Goal: Information Seeking & Learning: Learn about a topic

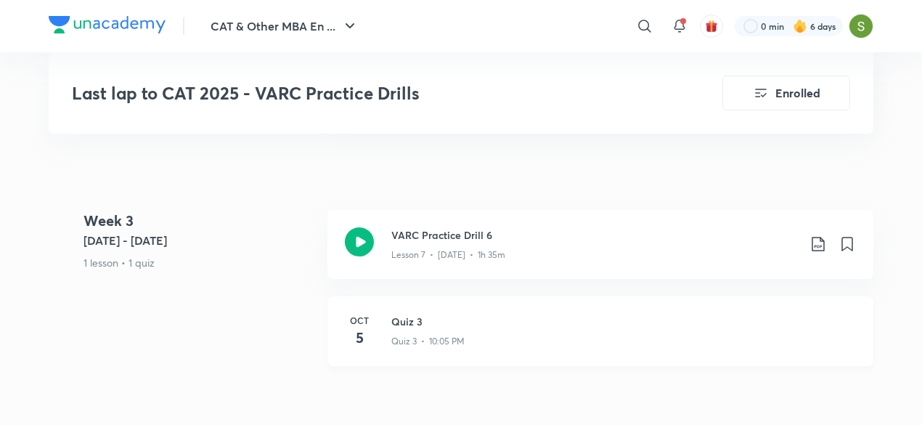
scroll to position [1549, 0]
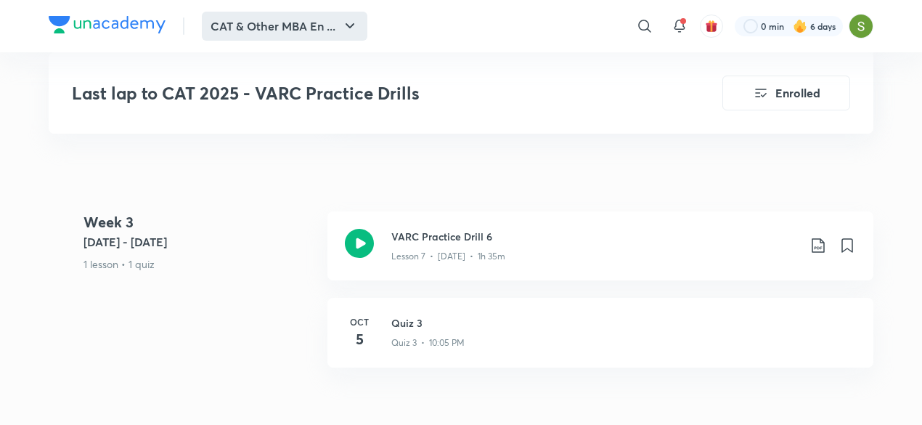
click at [233, 33] on button "CAT & Other MBA En ..." at bounding box center [285, 26] width 166 height 29
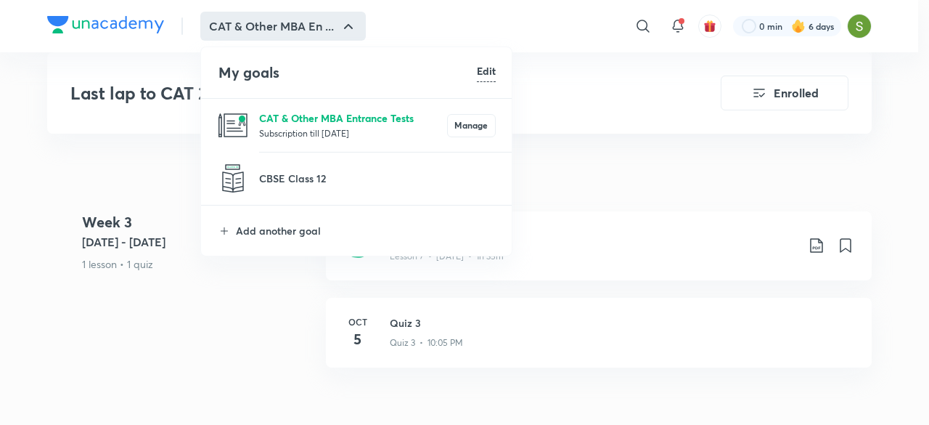
click at [290, 110] on p "CAT & Other MBA Entrance Tests" at bounding box center [353, 117] width 188 height 15
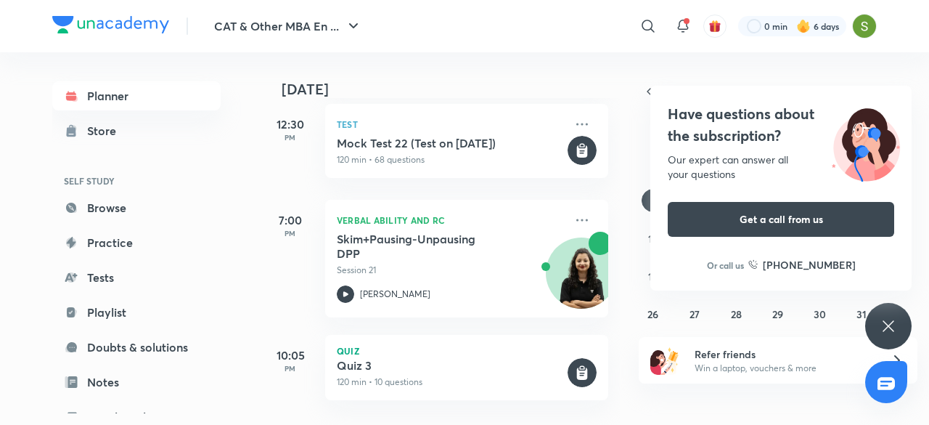
scroll to position [225, 0]
click at [894, 323] on icon at bounding box center [888, 325] width 17 height 17
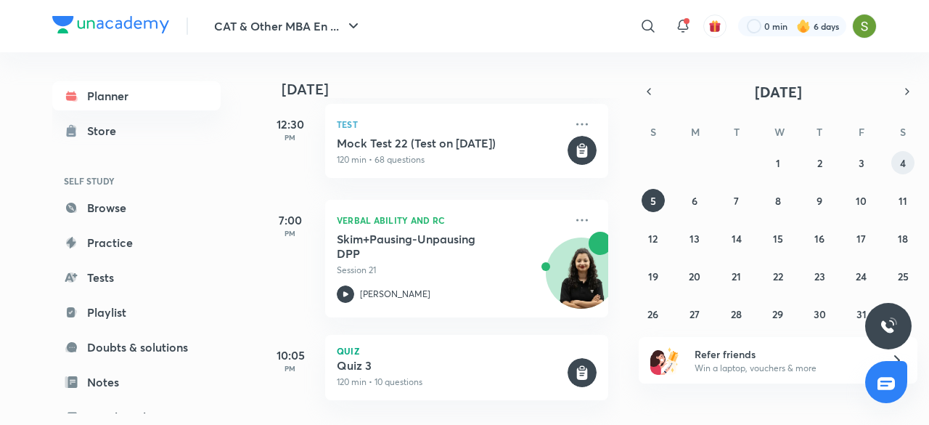
click at [902, 158] on abbr "4" at bounding box center [903, 163] width 6 height 14
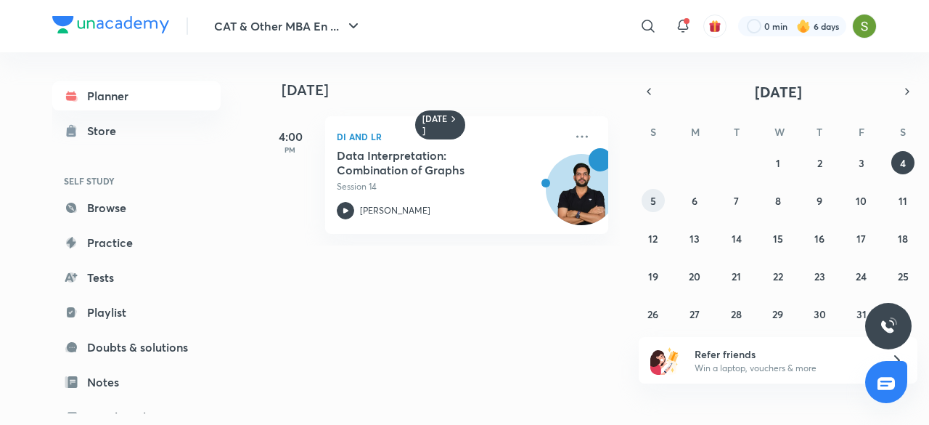
click at [651, 198] on abbr "5" at bounding box center [654, 201] width 6 height 14
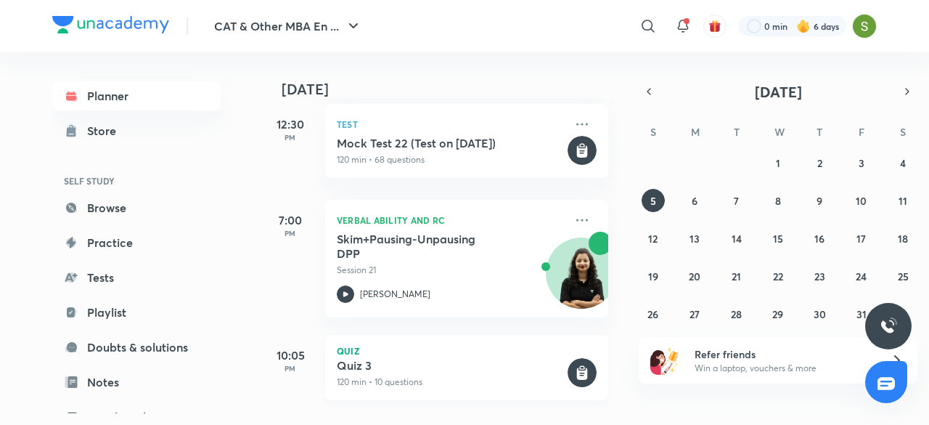
click at [385, 346] on p "Quiz" at bounding box center [467, 350] width 260 height 9
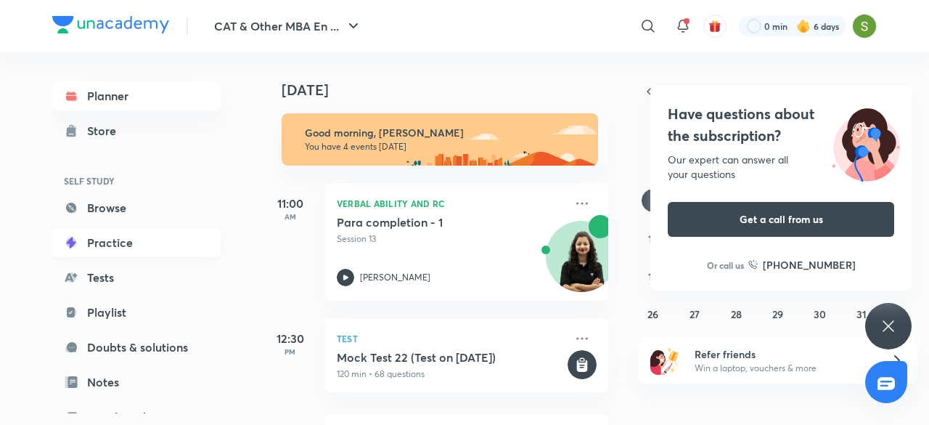
click at [141, 237] on link "Practice" at bounding box center [136, 242] width 168 height 29
click at [884, 327] on icon at bounding box center [888, 325] width 17 height 17
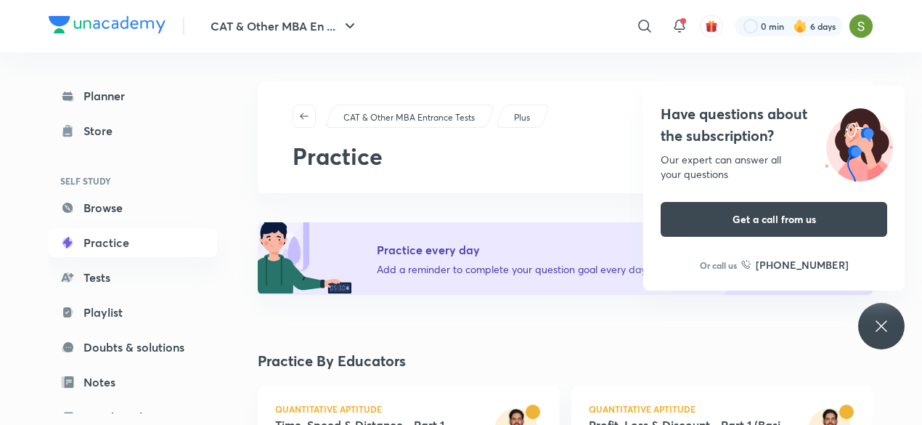
click at [875, 324] on icon at bounding box center [881, 325] width 17 height 17
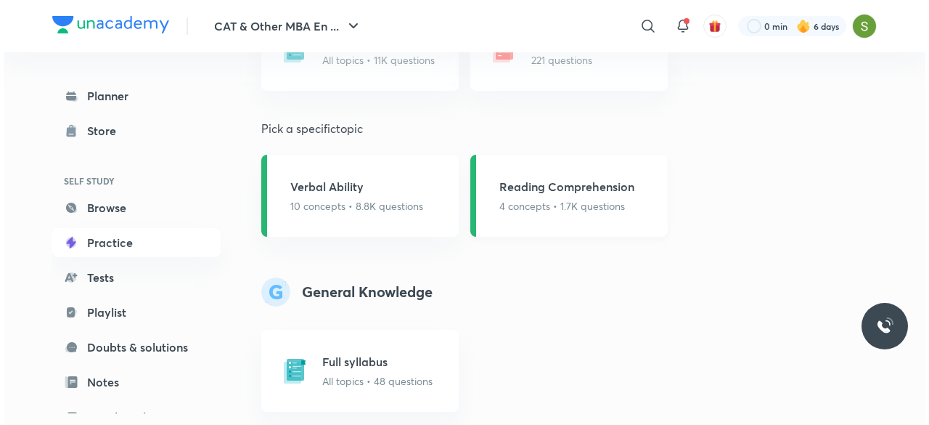
scroll to position [1353, 0]
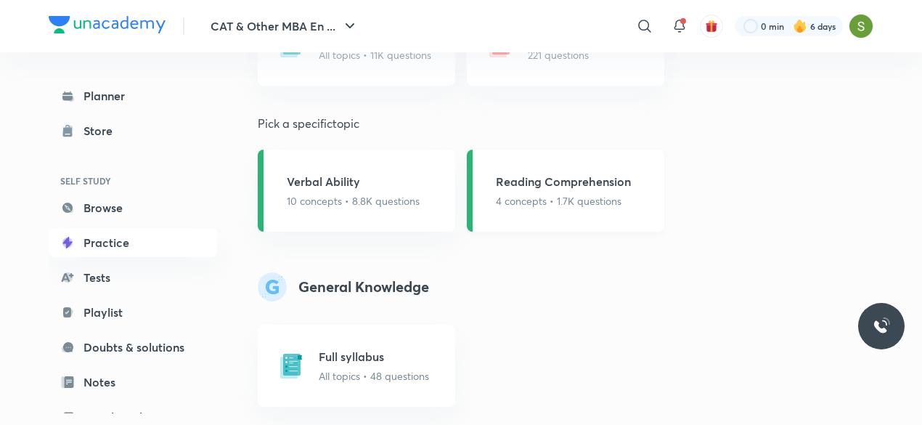
click at [530, 204] on p "4 concepts • 1.7K questions" at bounding box center [563, 200] width 135 height 15
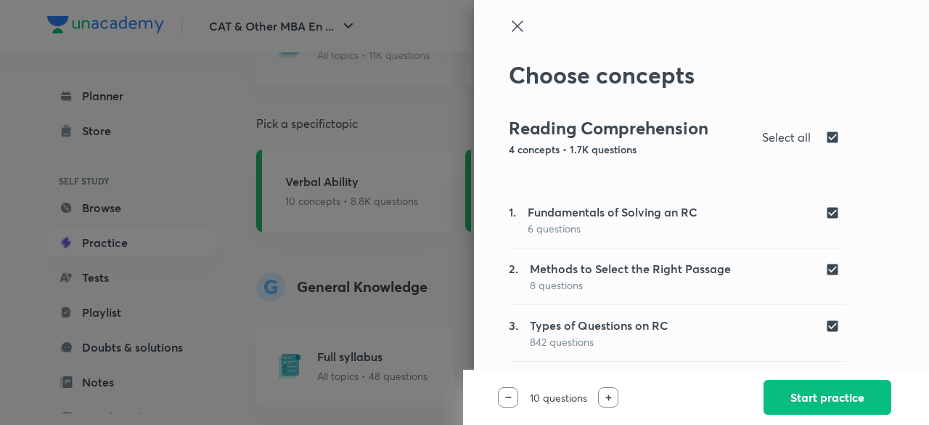
scroll to position [51, 0]
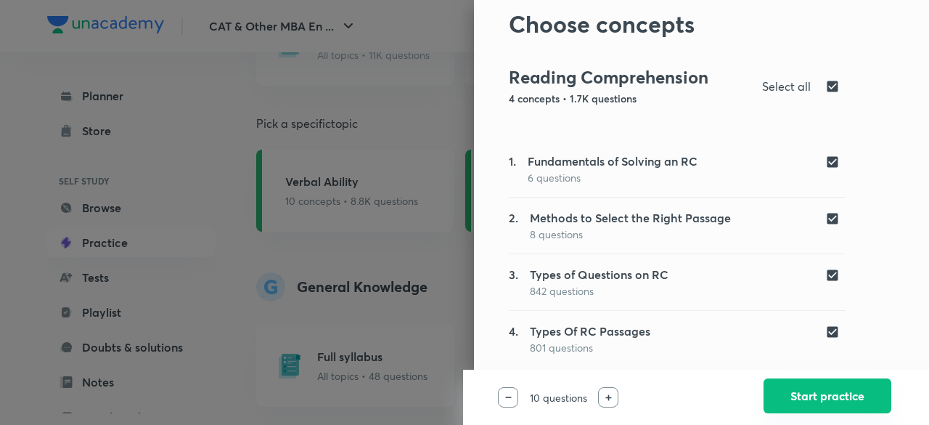
click at [799, 386] on button "Start practice" at bounding box center [828, 395] width 128 height 35
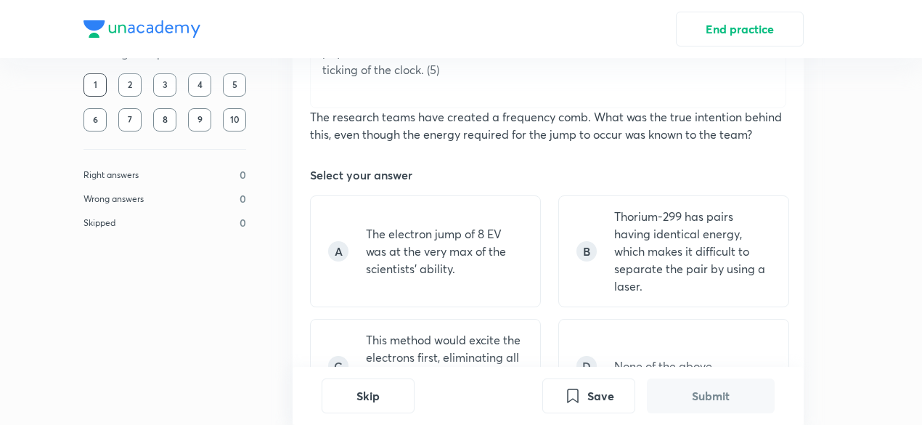
scroll to position [1279, 0]
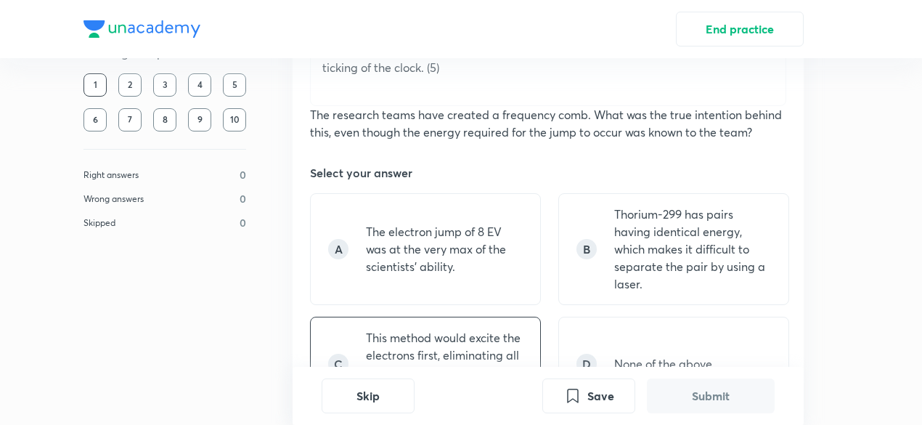
click at [502, 329] on p "This method would excite the electrons first, eliminating all variable hindranc…" at bounding box center [444, 364] width 157 height 70
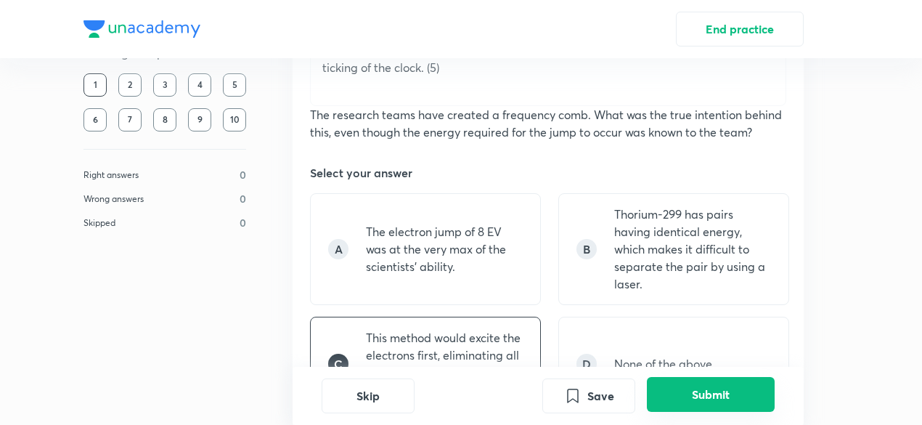
click at [727, 388] on button "Submit" at bounding box center [711, 394] width 128 height 35
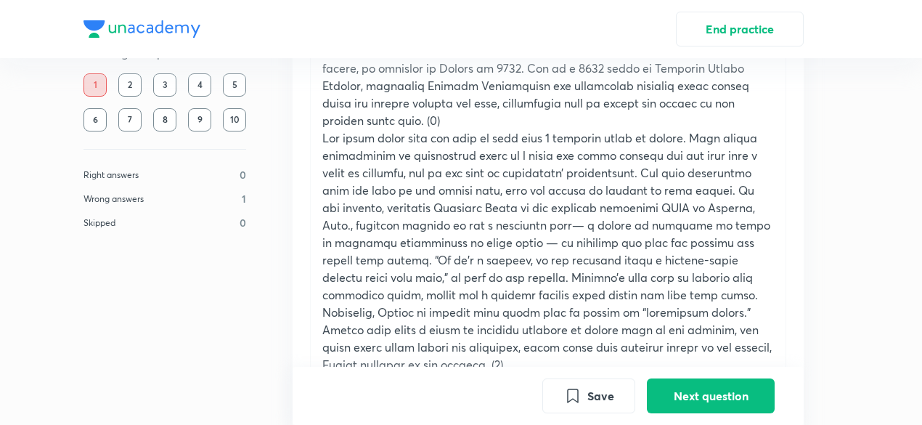
scroll to position [804, 0]
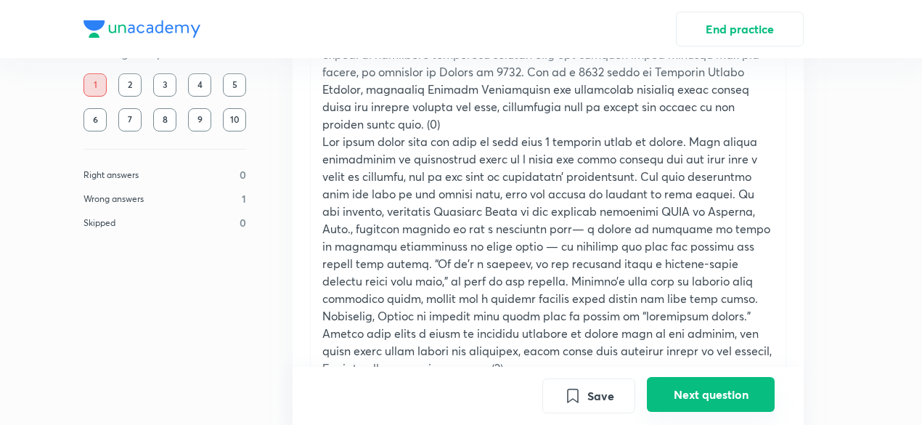
click at [705, 396] on button "Next question" at bounding box center [711, 394] width 128 height 35
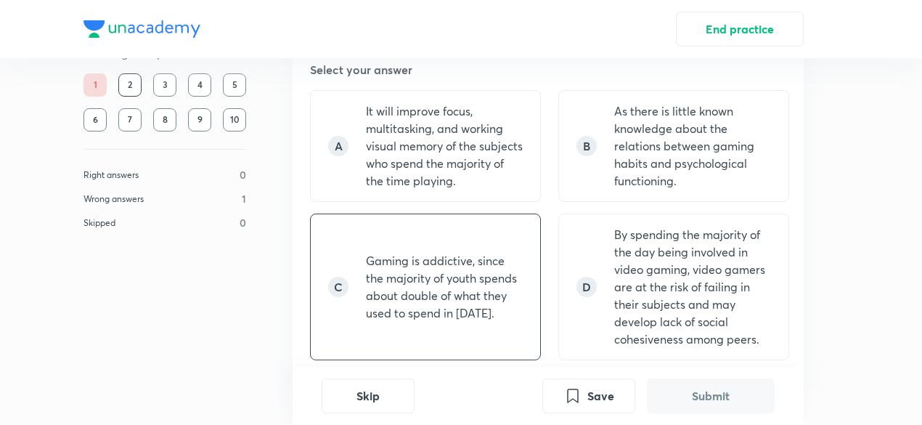
scroll to position [1257, 0]
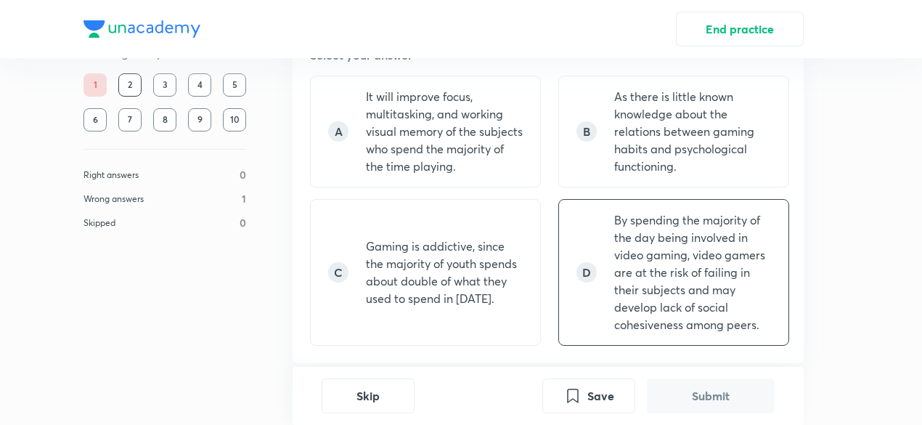
click at [730, 211] on p "By spending the majority of the day being involved in video gaming, video gamer…" at bounding box center [692, 272] width 157 height 122
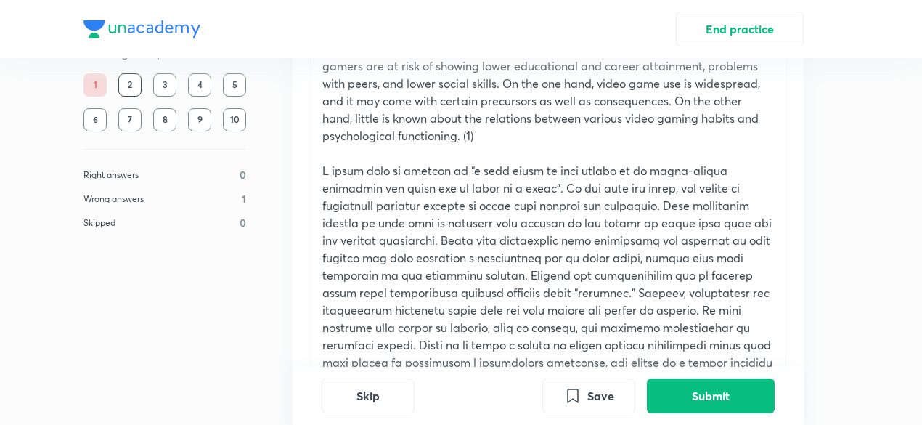
scroll to position [254, 0]
click at [704, 394] on button "Submit" at bounding box center [711, 394] width 128 height 35
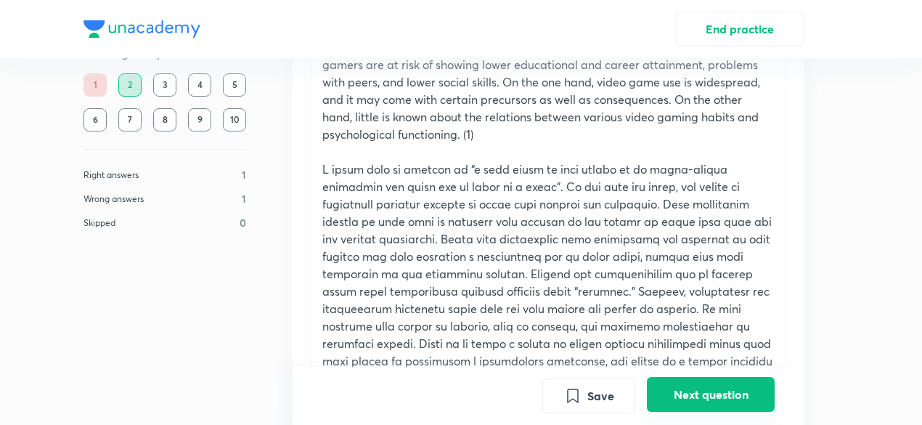
scroll to position [1613, 0]
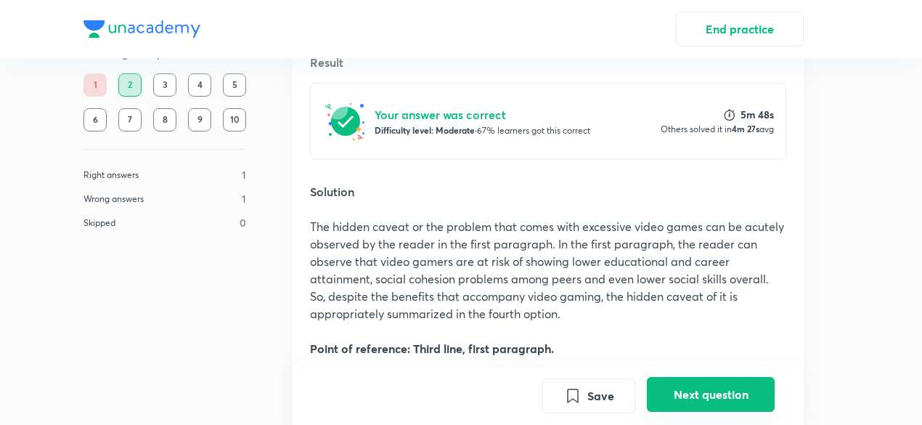
click at [704, 394] on button "Next question" at bounding box center [711, 394] width 128 height 35
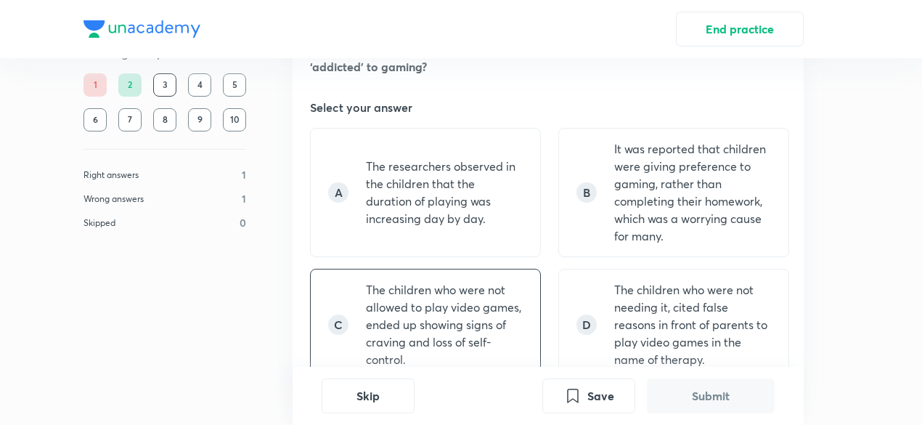
scroll to position [1209, 0]
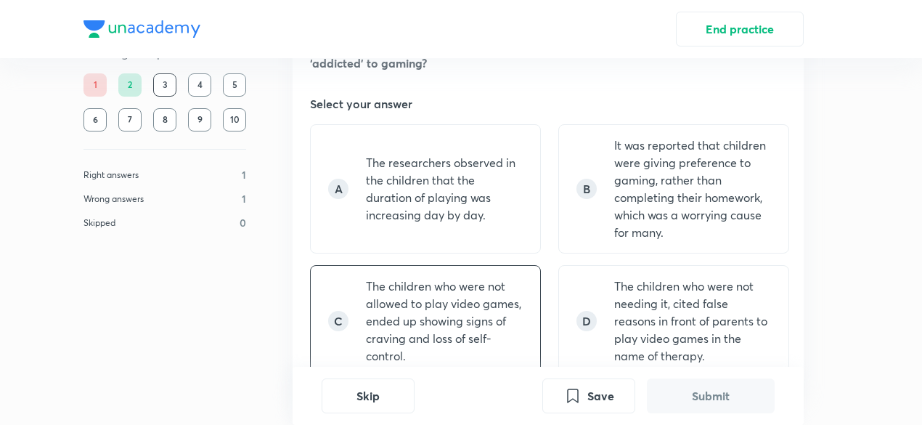
click at [434, 325] on p "The children who were not allowed to play video games, ended up showing signs o…" at bounding box center [444, 320] width 157 height 87
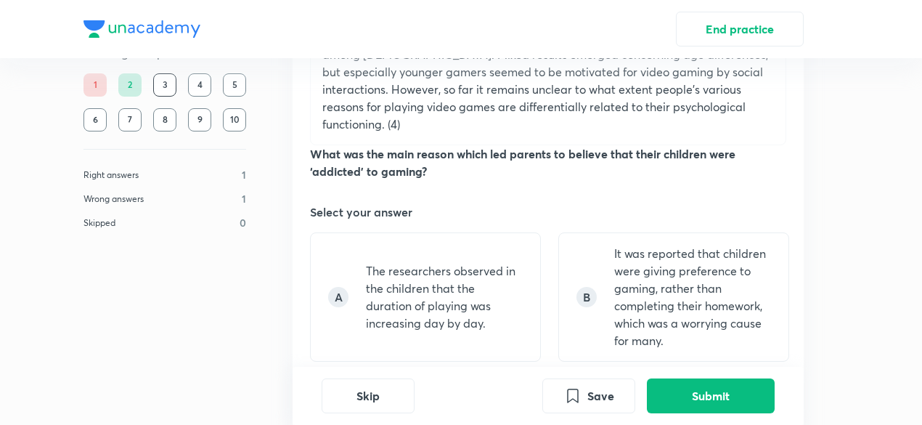
scroll to position [1100, 0]
click at [714, 388] on button "Submit" at bounding box center [711, 394] width 128 height 35
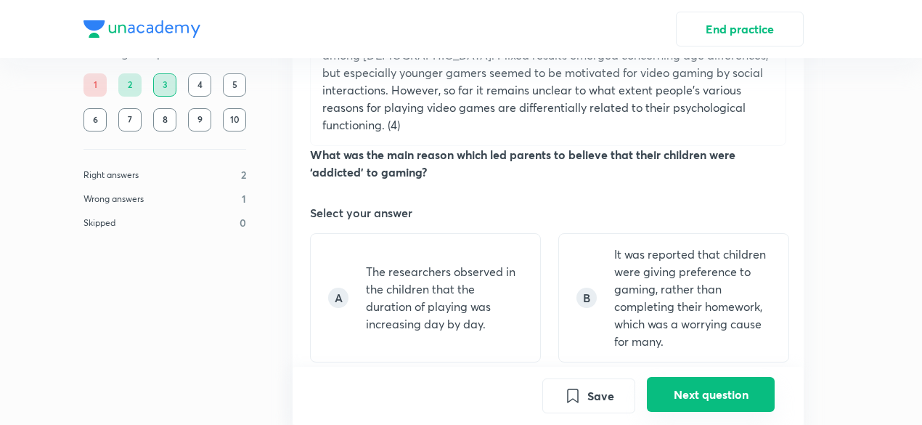
scroll to position [1596, 0]
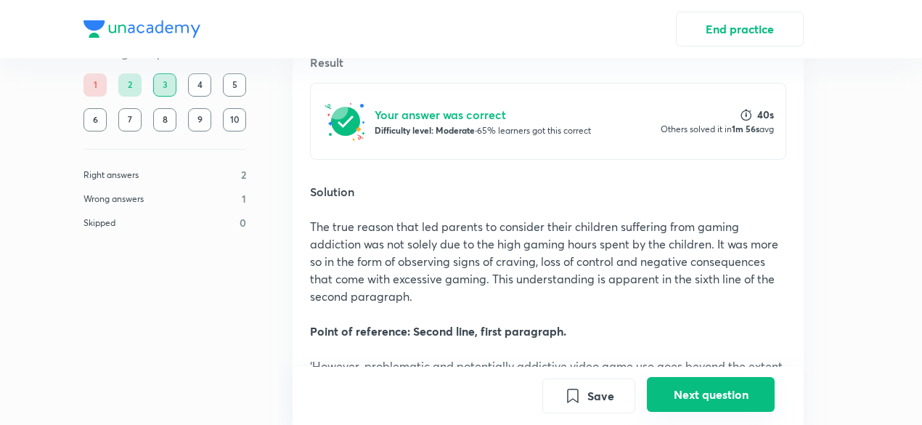
click at [714, 388] on button "Next question" at bounding box center [711, 394] width 128 height 35
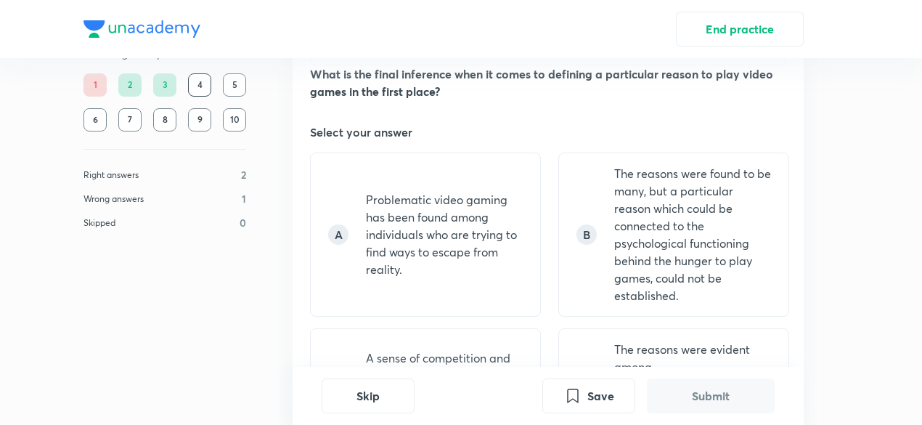
scroll to position [1183, 0]
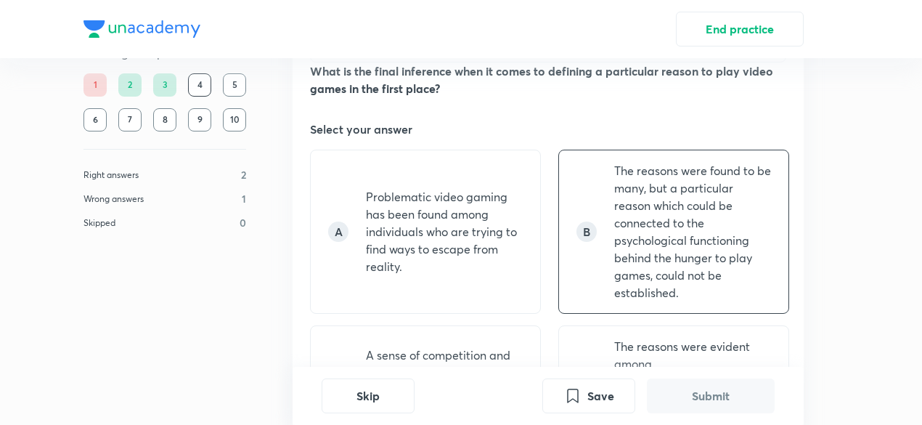
click at [633, 187] on p "The reasons were found to be many, but a particular reason which could be conne…" at bounding box center [692, 231] width 157 height 139
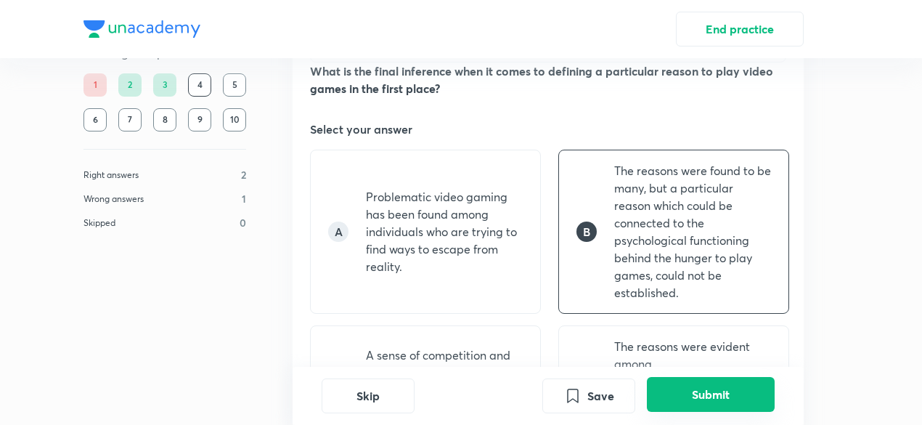
click at [706, 392] on button "Submit" at bounding box center [711, 394] width 128 height 35
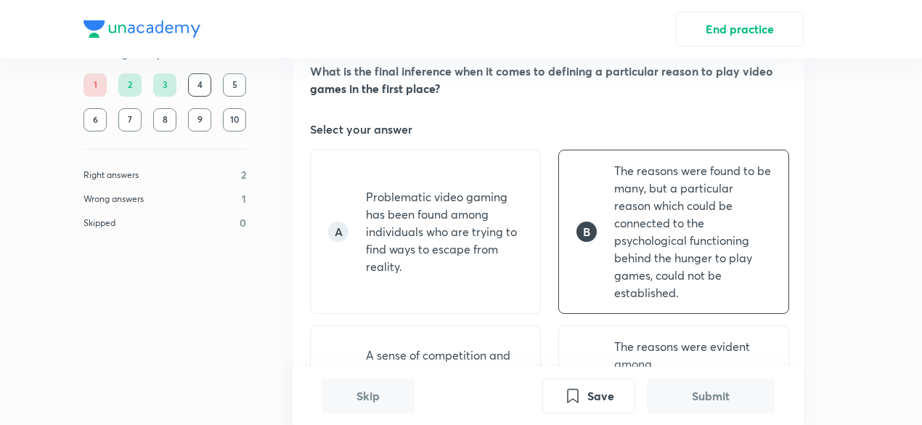
scroll to position [1613, 0]
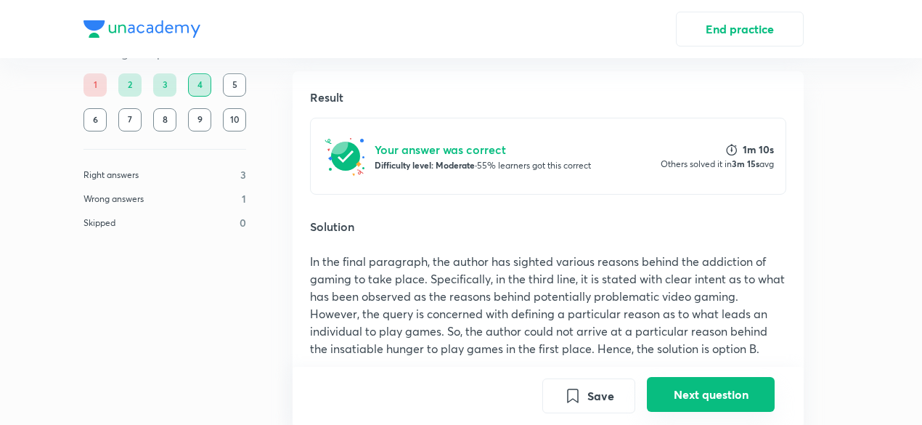
click at [706, 392] on button "Next question" at bounding box center [711, 394] width 128 height 35
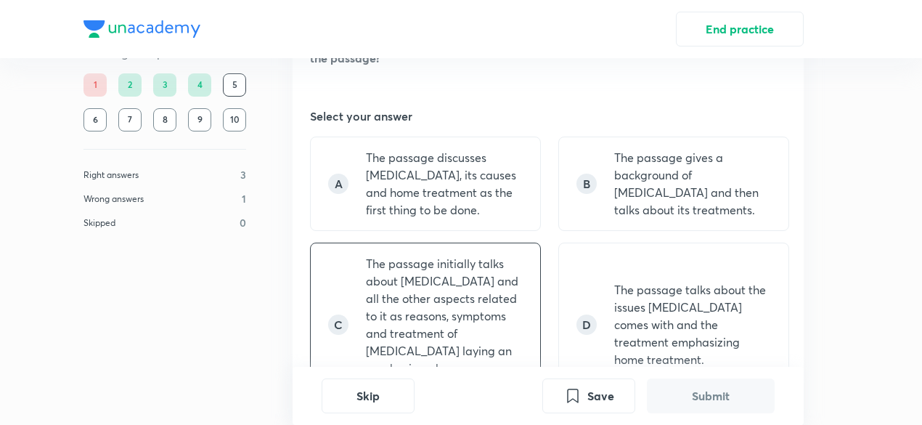
scroll to position [1043, 0]
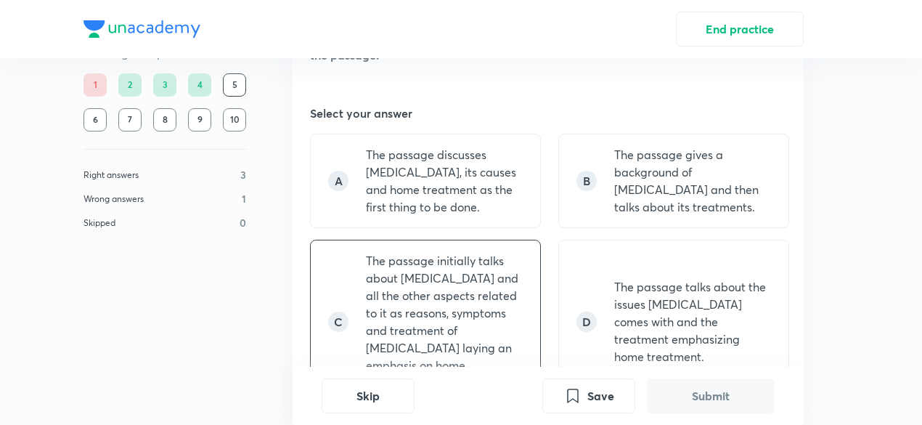
click at [390, 281] on p "The passage initially talks about [MEDICAL_DATA] and all the other aspects rela…" at bounding box center [444, 321] width 157 height 139
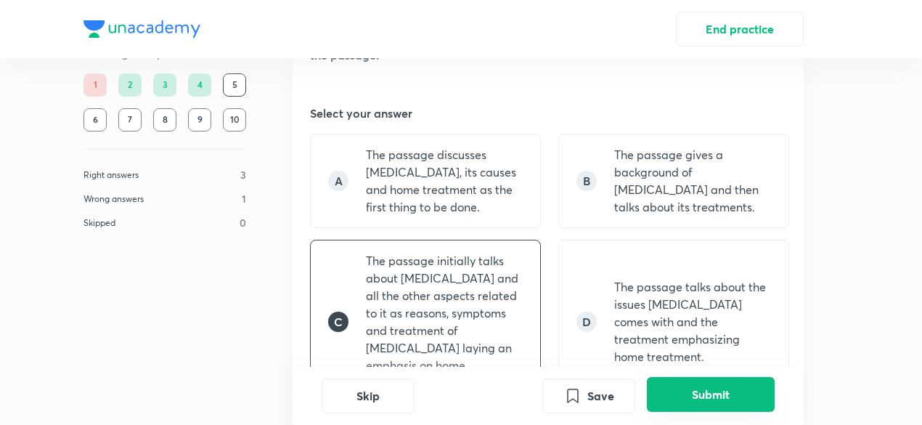
click at [742, 392] on button "Submit" at bounding box center [711, 394] width 128 height 35
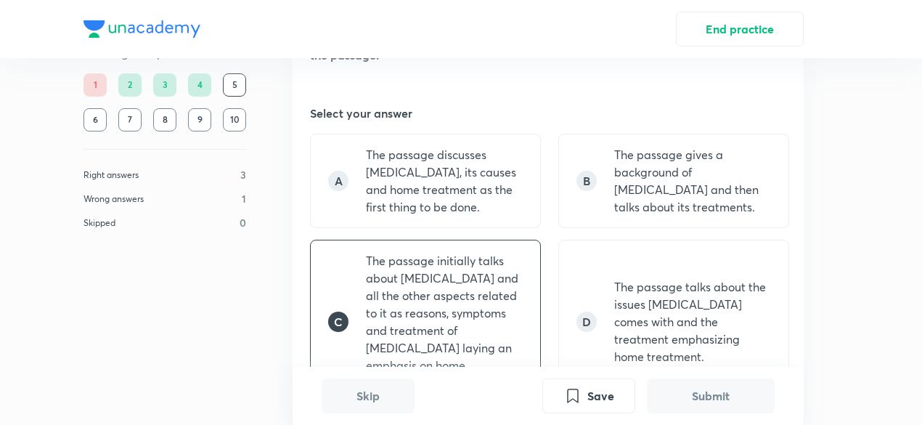
scroll to position [1439, 0]
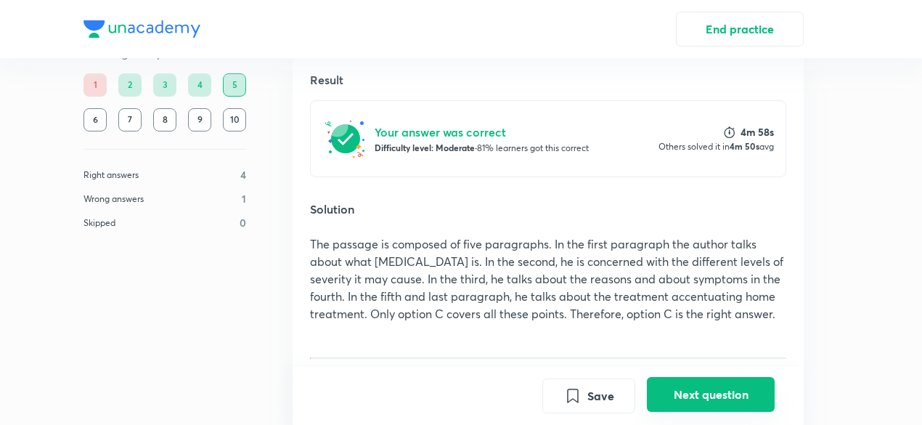
click at [742, 392] on button "Next question" at bounding box center [711, 394] width 128 height 35
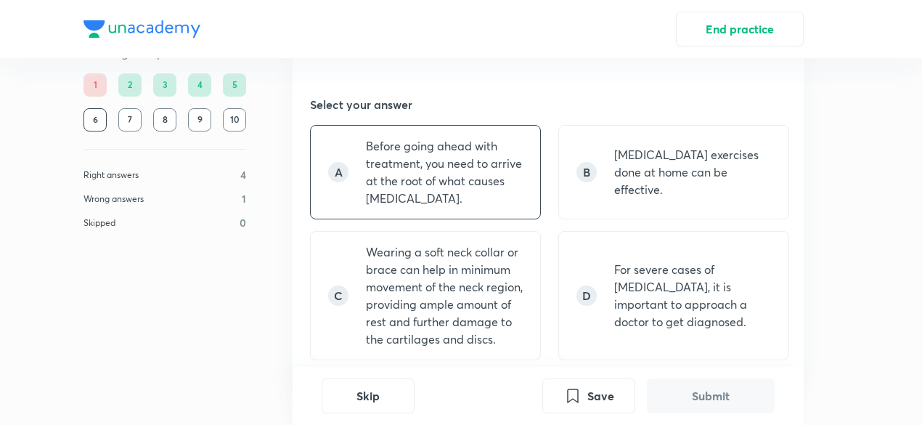
scroll to position [1034, 0]
click at [501, 243] on p "Wearing a soft neck collar or brace can help in minimum movement of the neck re…" at bounding box center [444, 295] width 157 height 105
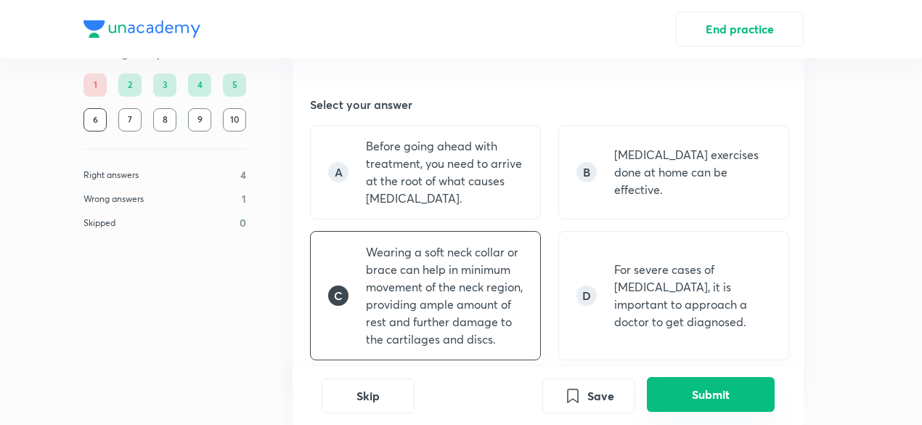
click at [684, 392] on button "Submit" at bounding box center [711, 394] width 128 height 35
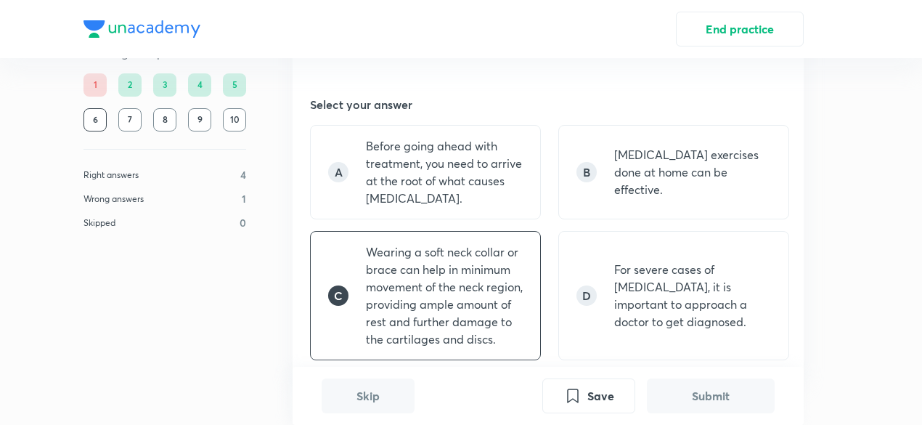
scroll to position [1422, 0]
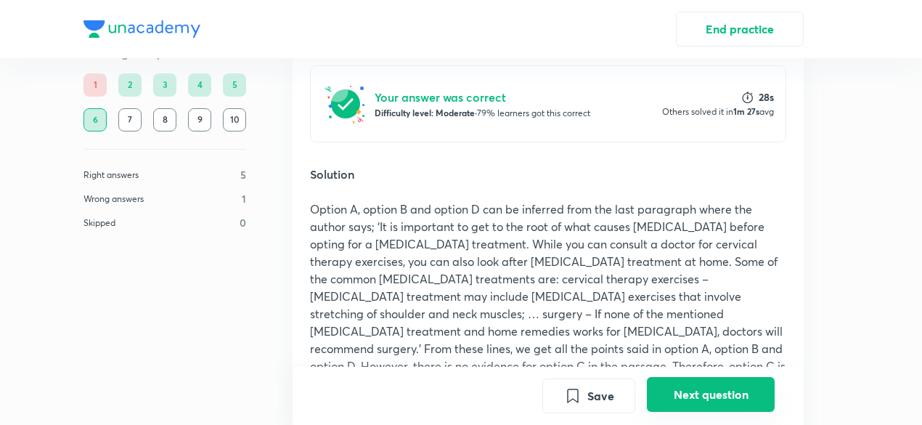
click at [684, 392] on button "Next question" at bounding box center [711, 394] width 128 height 35
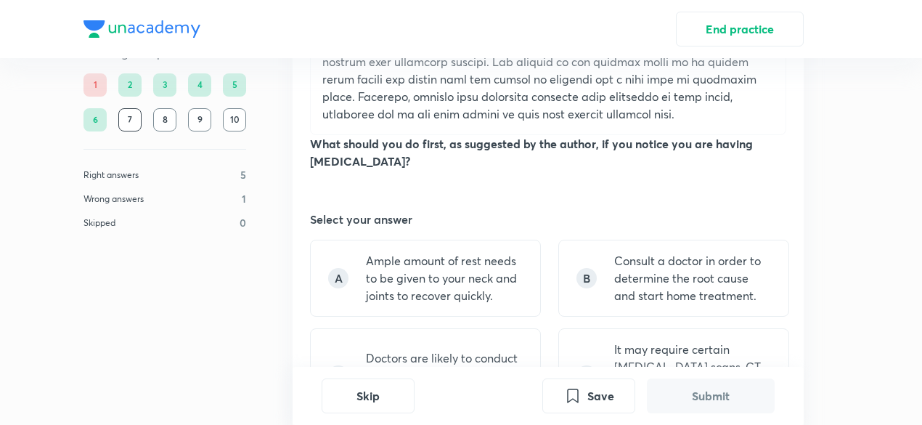
scroll to position [934, 0]
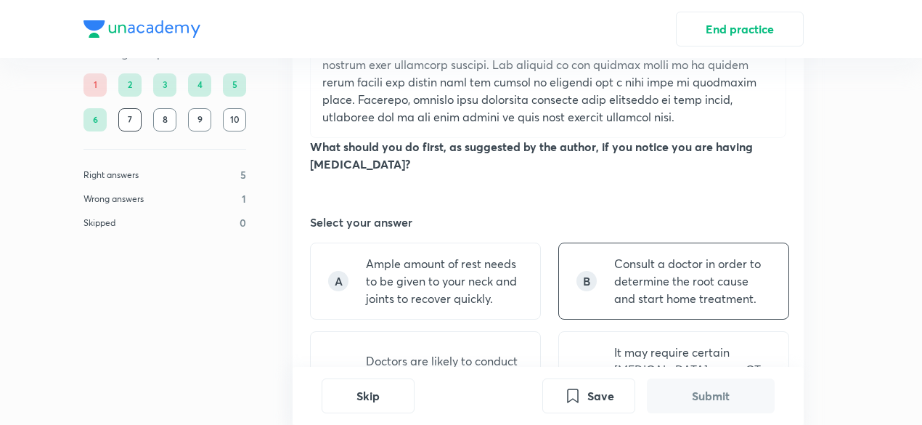
click at [721, 255] on p "Consult a doctor in order to determine the root cause and start home treatment." at bounding box center [692, 281] width 157 height 52
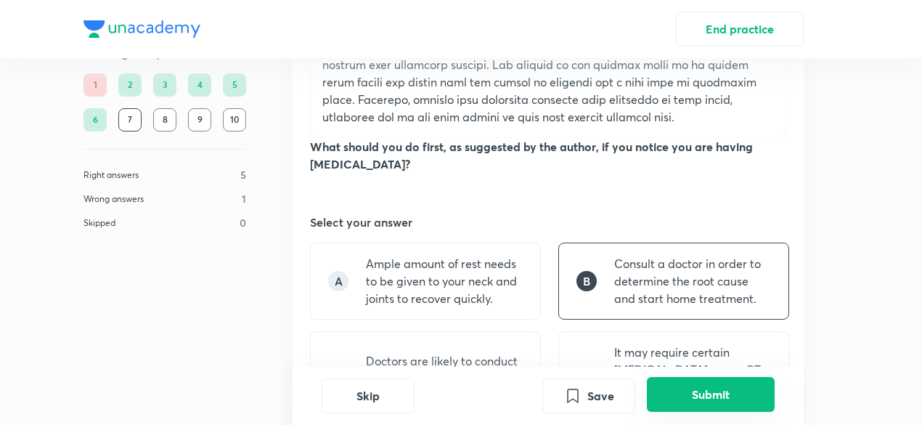
click at [706, 401] on button "Submit" at bounding box center [711, 394] width 128 height 35
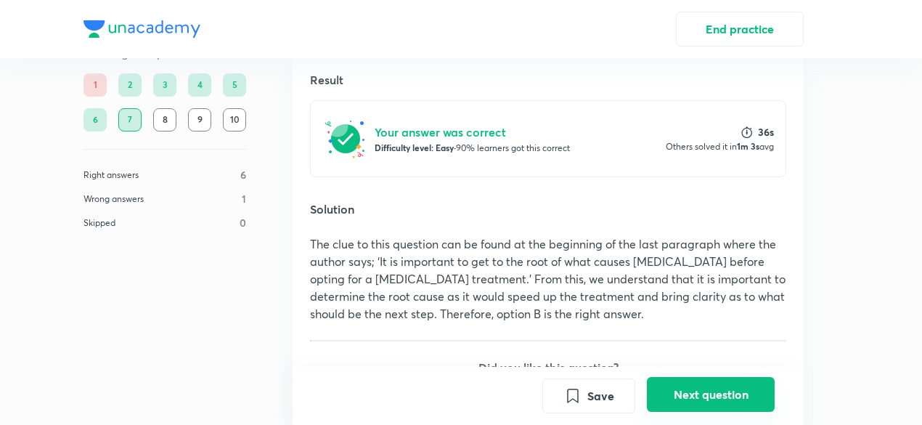
click at [706, 401] on button "Next question" at bounding box center [711, 394] width 128 height 35
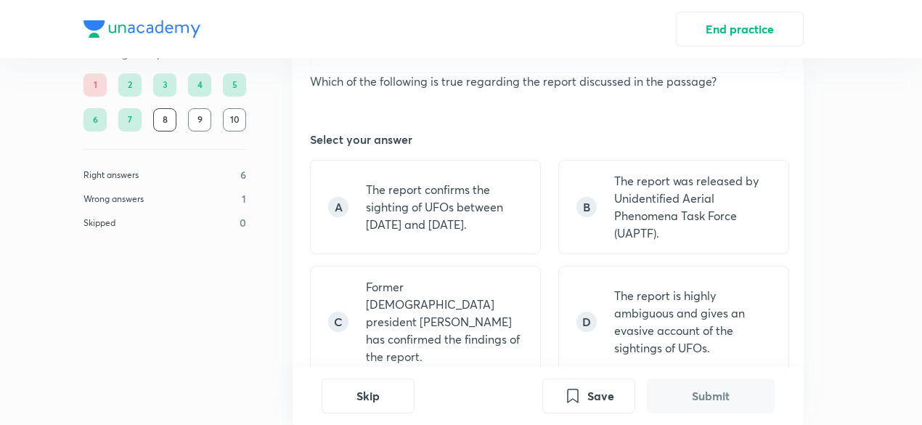
scroll to position [984, 0]
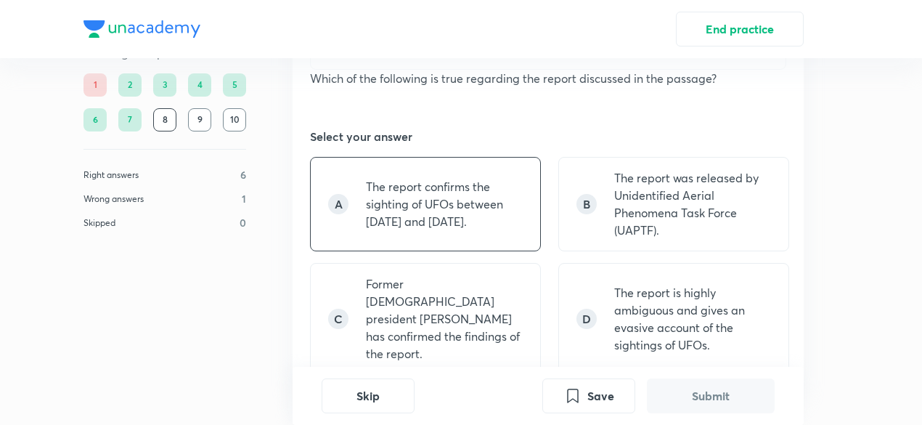
click at [430, 203] on p "The report confirms the sighting of UFOs between [DATE] and [DATE]." at bounding box center [444, 204] width 157 height 52
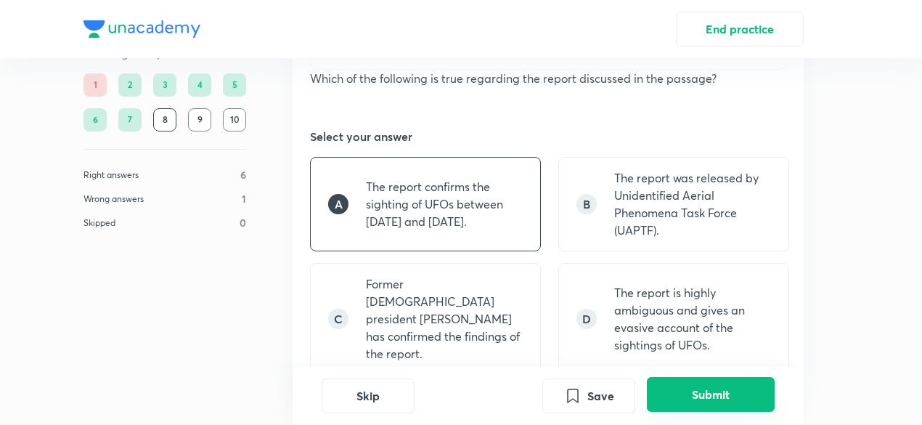
click at [726, 388] on button "Submit" at bounding box center [711, 394] width 128 height 35
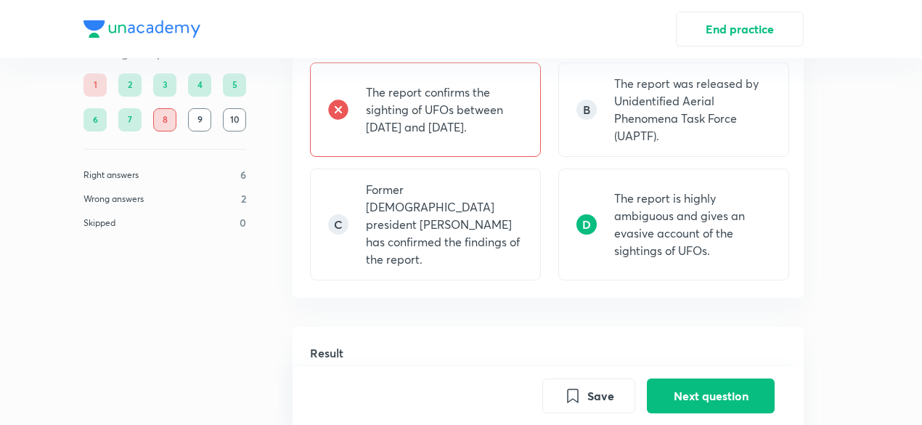
scroll to position [1079, 0]
click at [720, 399] on button "Next question" at bounding box center [711, 394] width 128 height 35
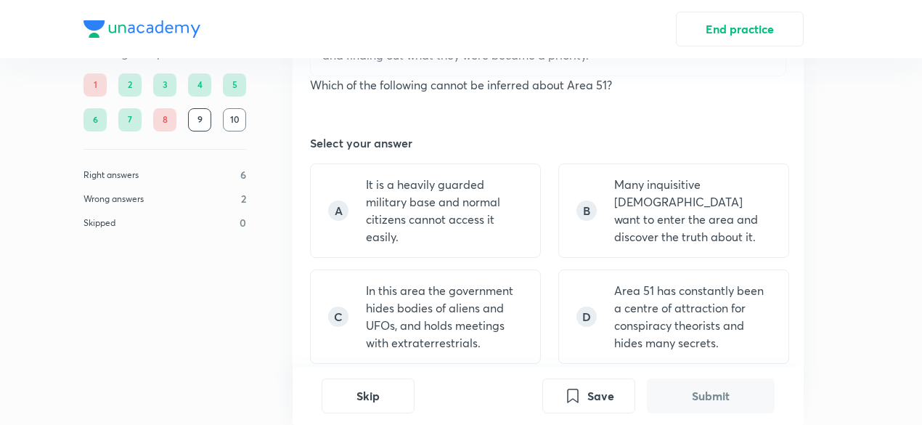
scroll to position [982, 0]
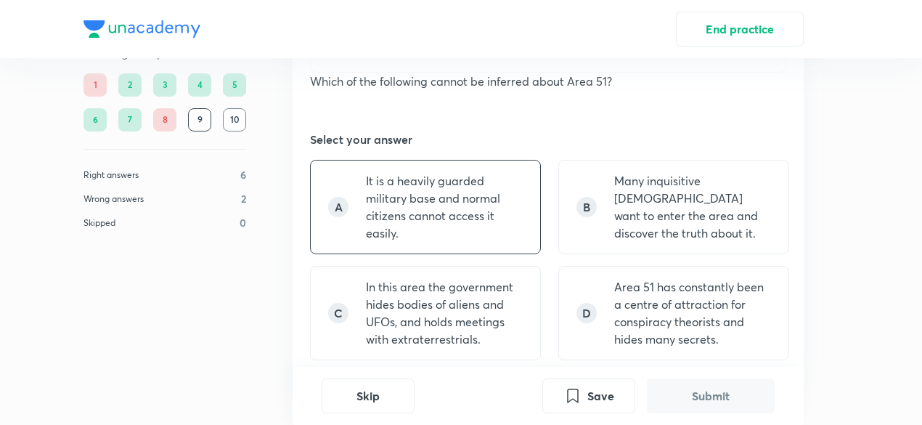
click at [481, 181] on p "It is a heavily guarded military base and normal citizens cannot access it easi…" at bounding box center [444, 207] width 157 height 70
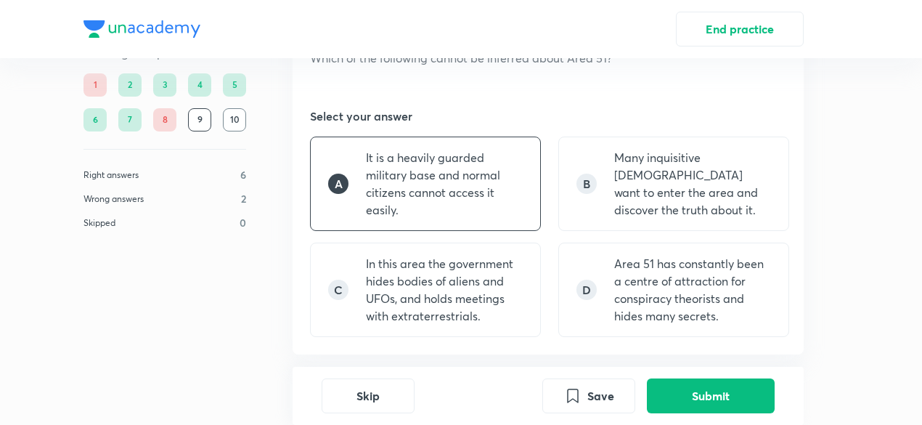
scroll to position [1044, 0]
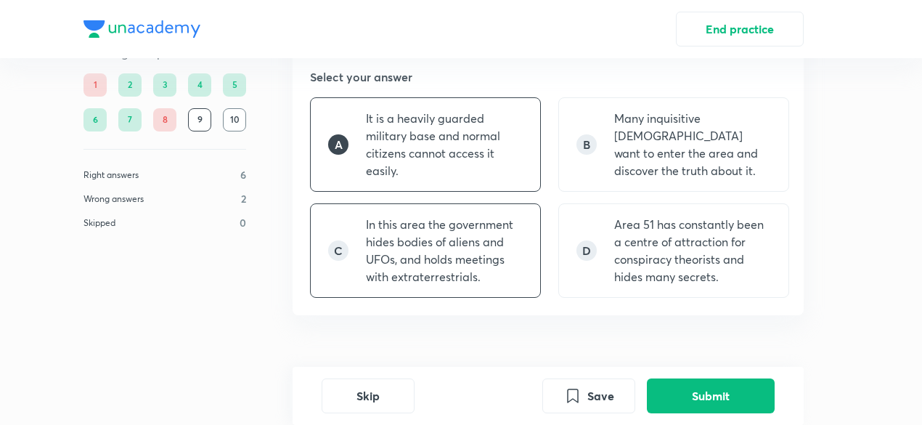
click at [475, 243] on p "In this area the government hides bodies of aliens and UFOs, and holds meetings…" at bounding box center [444, 251] width 157 height 70
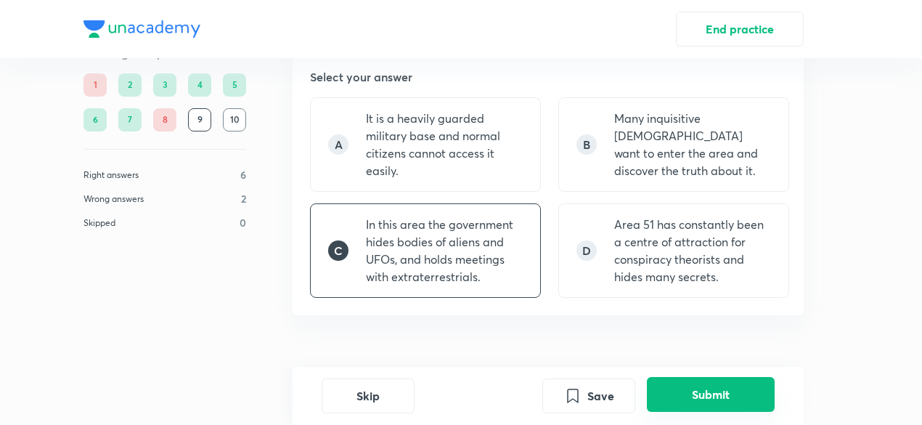
click at [729, 404] on button "Submit" at bounding box center [711, 394] width 128 height 35
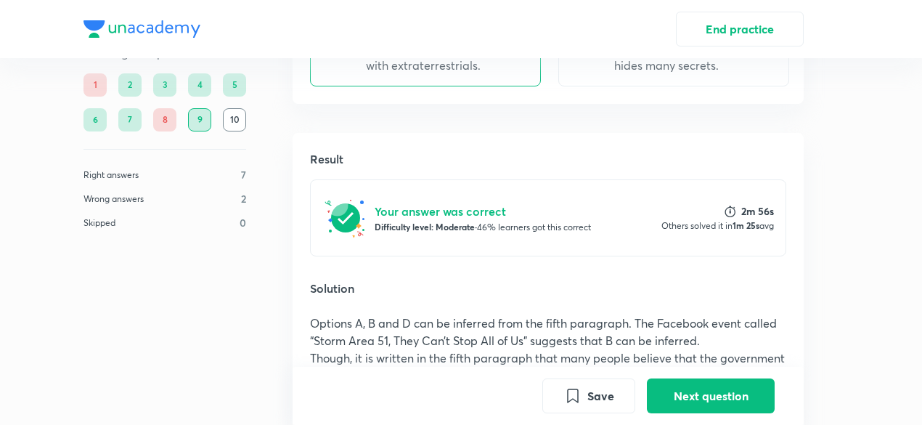
scroll to position [1257, 0]
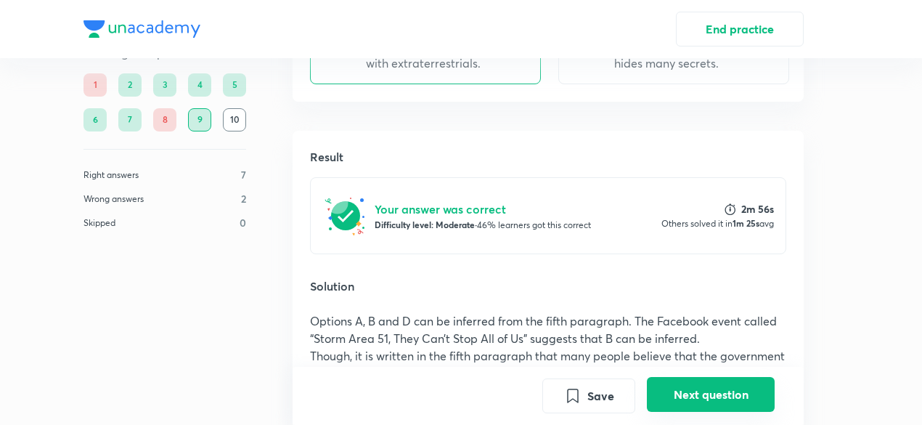
click at [719, 388] on button "Next question" at bounding box center [711, 394] width 128 height 35
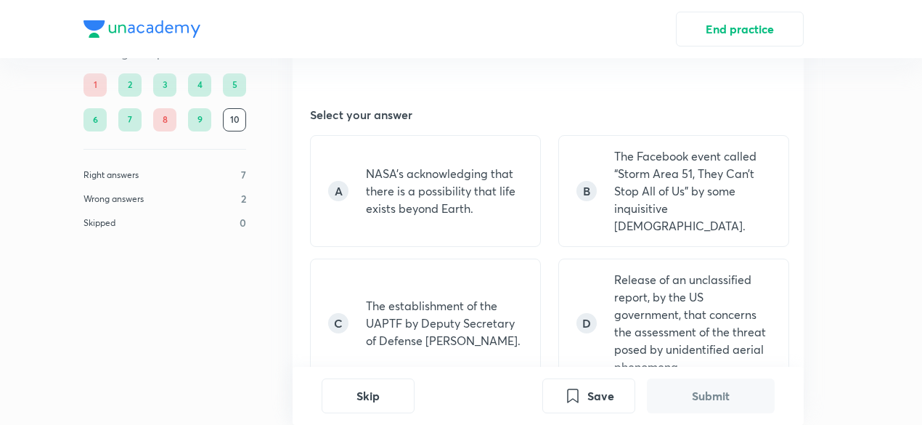
scroll to position [1034, 0]
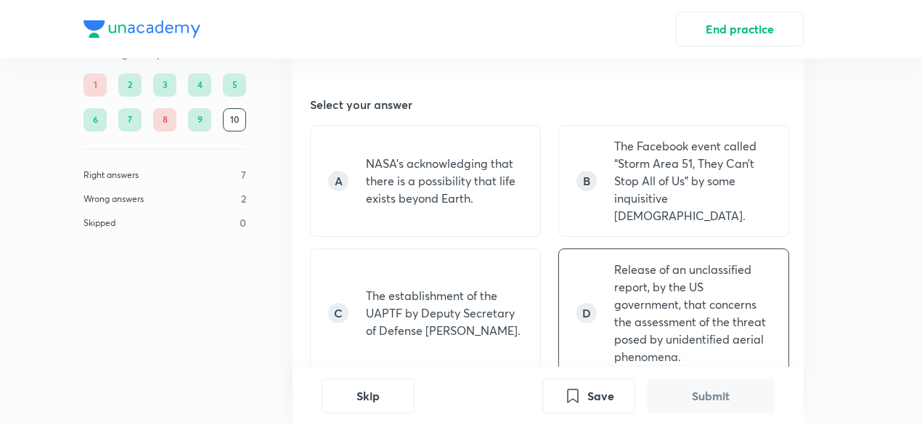
click at [669, 277] on p "Release of an unclassified report, by the US government, that concerns the asse…" at bounding box center [692, 313] width 157 height 105
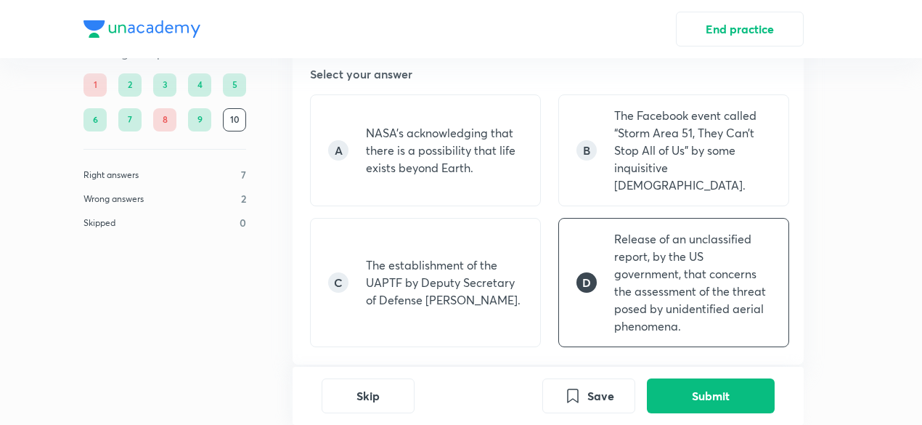
scroll to position [1112, 0]
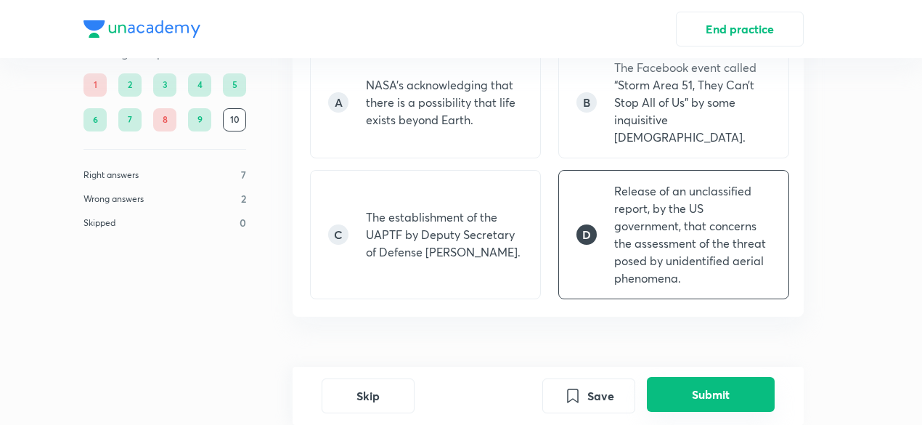
click at [689, 388] on button "Submit" at bounding box center [711, 394] width 128 height 35
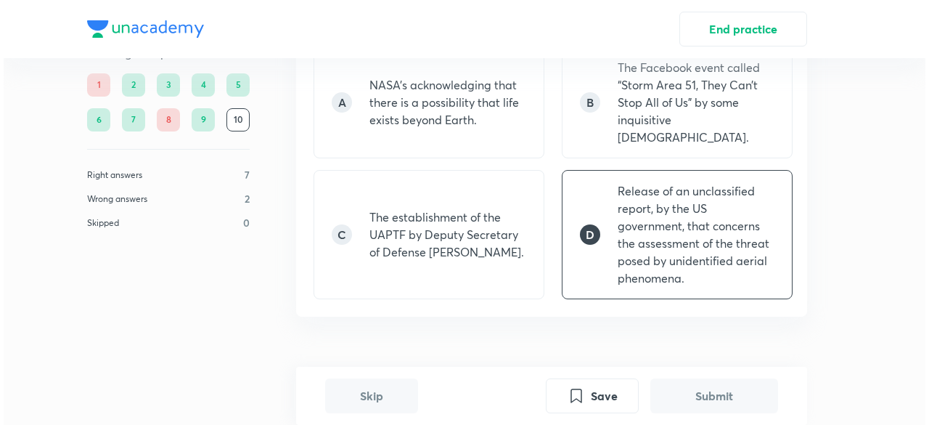
scroll to position [1422, 0]
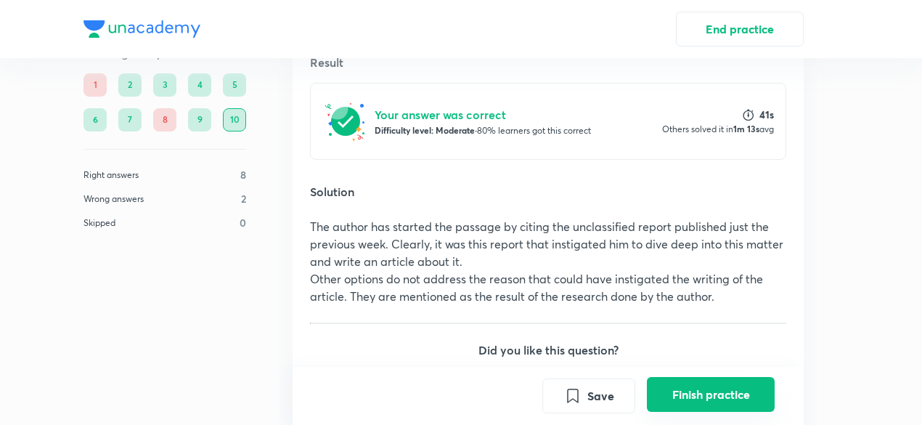
click at [700, 388] on button "Finish practice" at bounding box center [711, 394] width 128 height 35
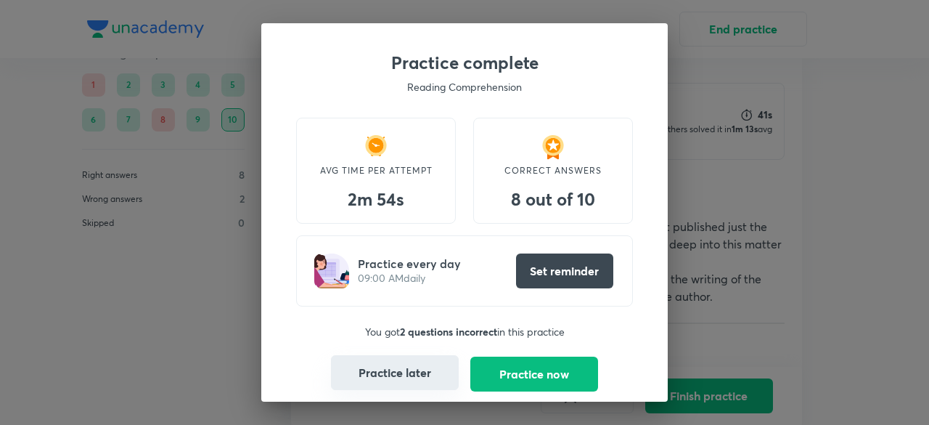
click at [396, 372] on button "Practice later" at bounding box center [395, 372] width 128 height 35
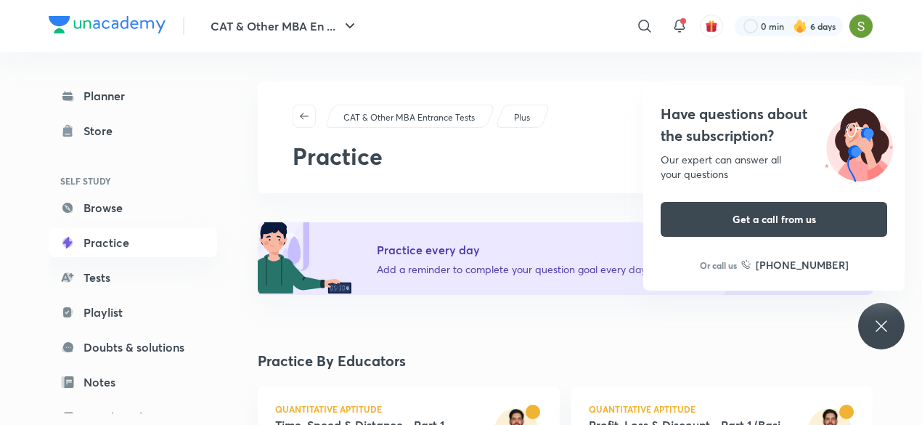
click at [882, 327] on icon at bounding box center [881, 325] width 11 height 11
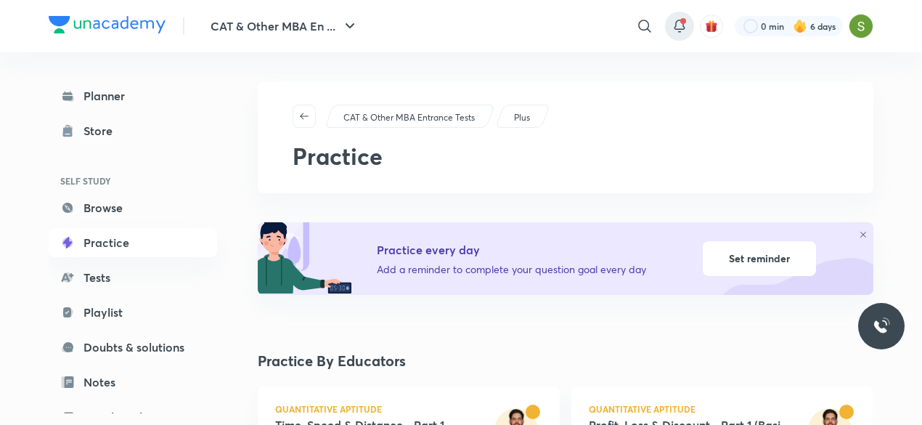
click at [681, 28] on icon at bounding box center [678, 24] width 9 height 9
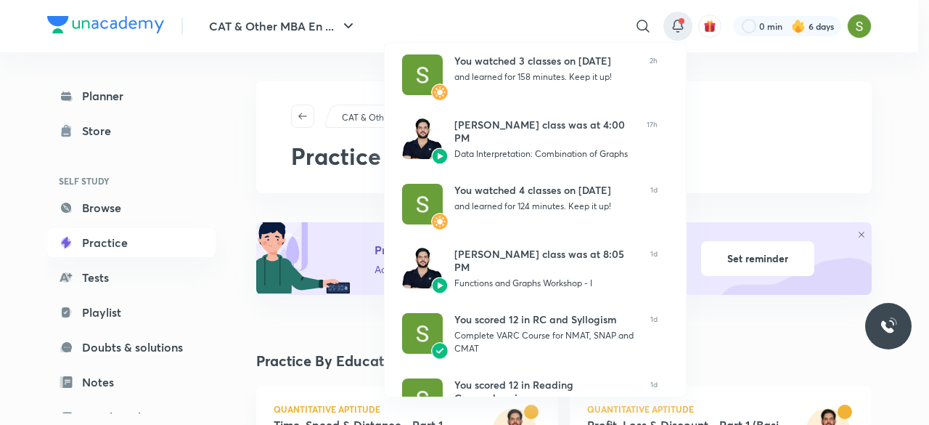
click at [751, 150] on div at bounding box center [464, 212] width 929 height 425
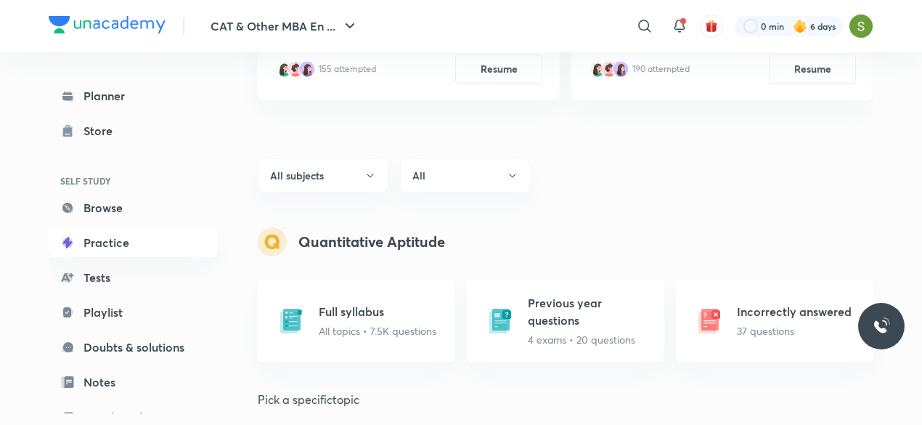
scroll to position [158, 0]
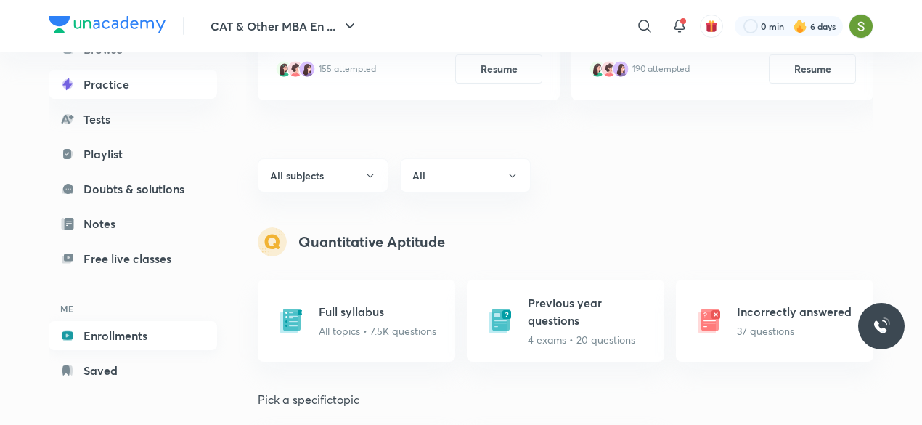
click at [113, 328] on link "Enrollments" at bounding box center [133, 335] width 168 height 29
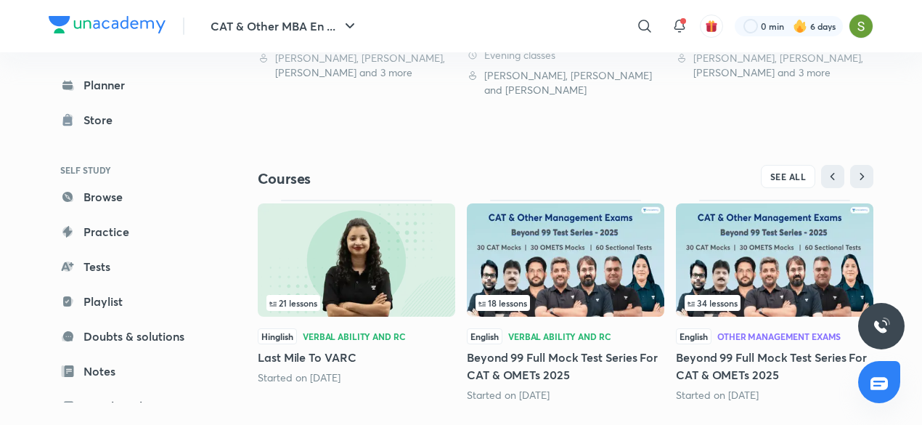
scroll to position [574, 0]
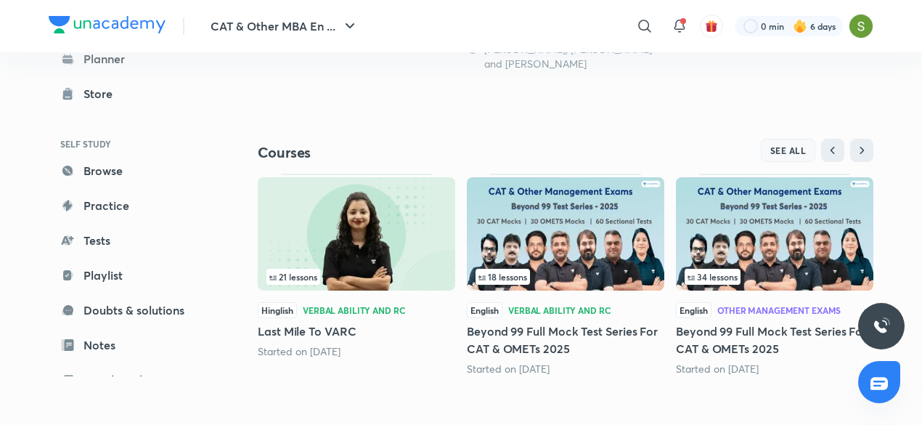
click at [796, 142] on button "SEE ALL" at bounding box center [788, 150] width 55 height 23
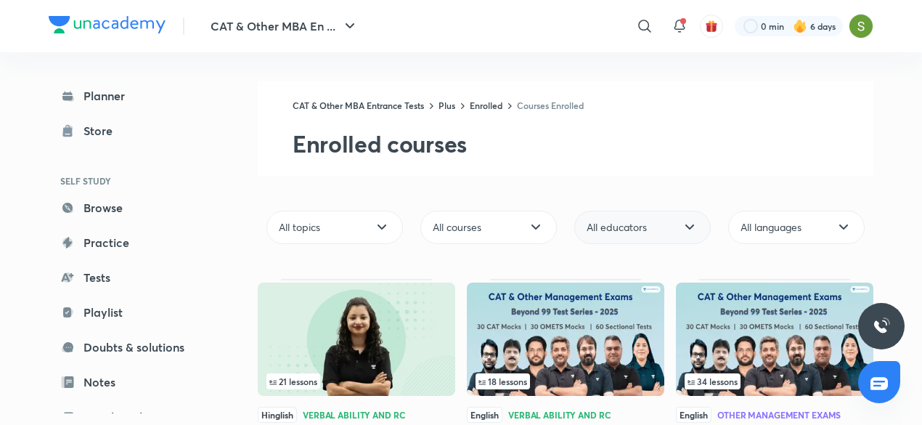
click at [679, 217] on div "All educators" at bounding box center [642, 227] width 136 height 33
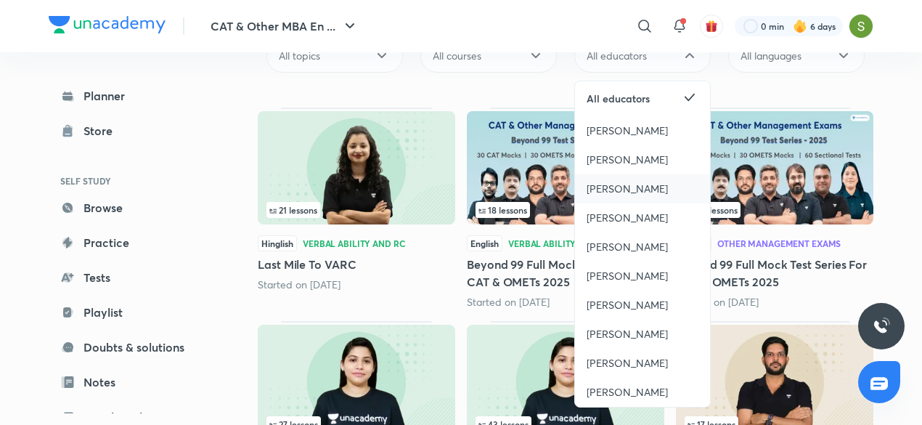
scroll to position [192, 0]
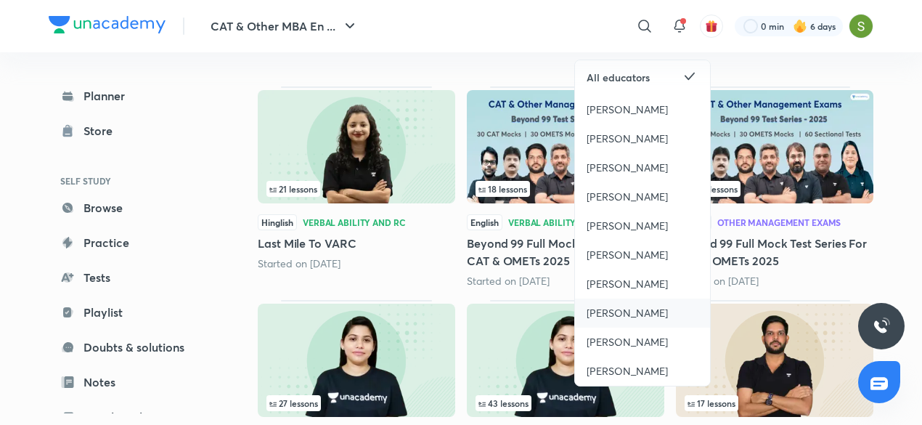
click at [630, 323] on div "[PERSON_NAME]" at bounding box center [642, 312] width 135 height 29
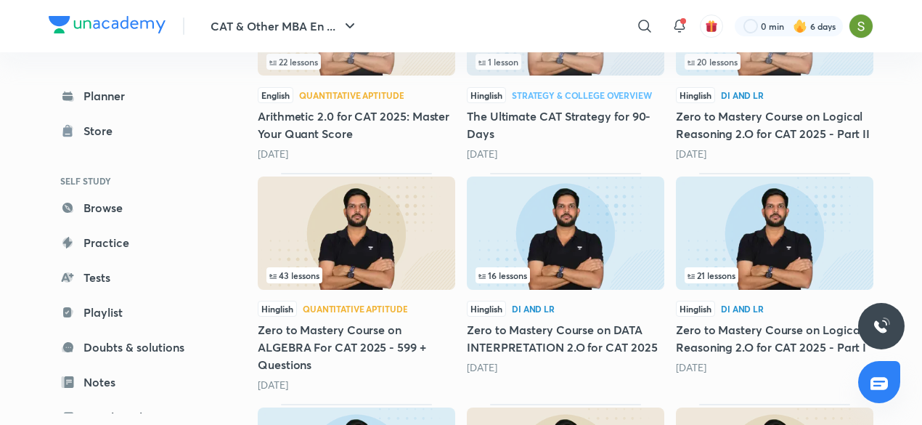
scroll to position [552, 0]
click at [386, 224] on img at bounding box center [356, 232] width 197 height 113
